Goal: Task Accomplishment & Management: Use online tool/utility

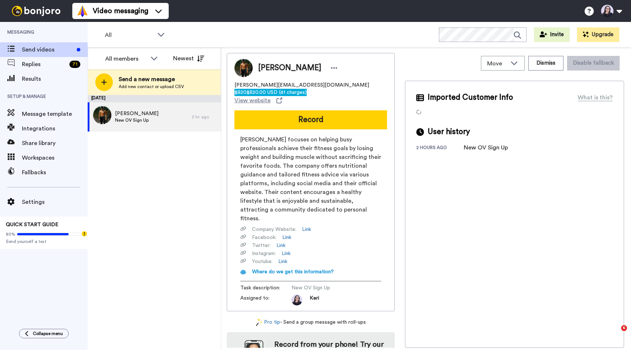
click at [307, 90] on span "$820.00 USD (41 charges)" at bounding box center [276, 92] width 60 height 5
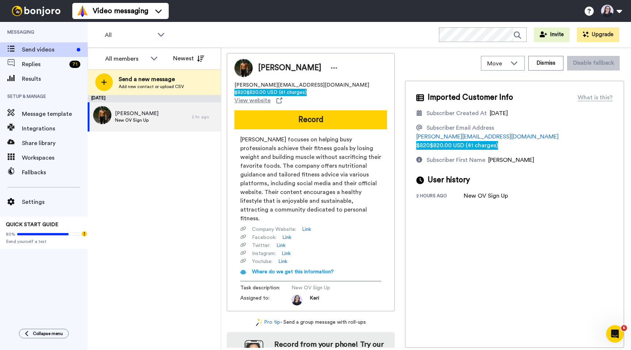
click at [625, 349] on div "×" at bounding box center [315, 353] width 631 height 7
click at [549, 62] on button "Dismiss" at bounding box center [545, 63] width 35 height 15
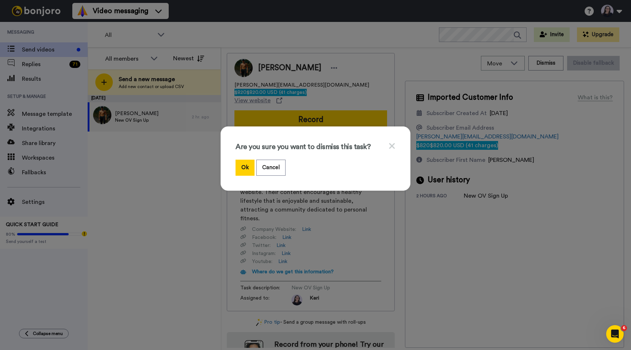
click at [240, 177] on div "Are you sure you want to dismiss this task? Ok Cancel" at bounding box center [315, 158] width 190 height 64
click at [244, 170] on button "Ok" at bounding box center [244, 167] width 19 height 16
